Goal: Information Seeking & Learning: Understand process/instructions

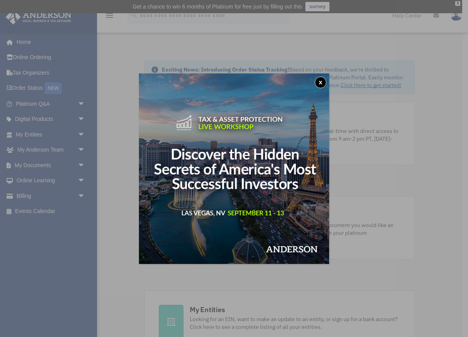
click at [317, 83] on button "x" at bounding box center [321, 83] width 12 height 12
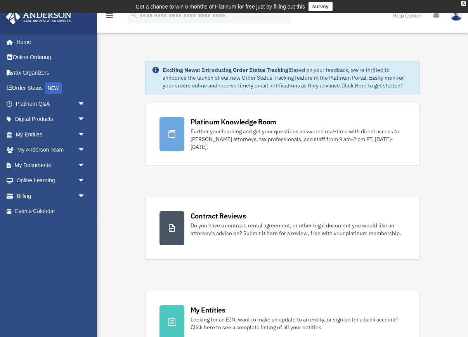
click at [468, 0] on td "Get a chance to win 6 months of Platinum for free just by filling out this surv…" at bounding box center [234, 6] width 468 height 13
click at [466, 1] on td "Get a chance to win 6 months of Platinum for free just by filling out this surv…" at bounding box center [234, 6] width 468 height 13
click at [468, 2] on td "Get a chance to win 6 months of Platinum for free just by filling out this surv…" at bounding box center [234, 6] width 468 height 13
click at [465, 3] on div "X" at bounding box center [463, 3] width 5 height 5
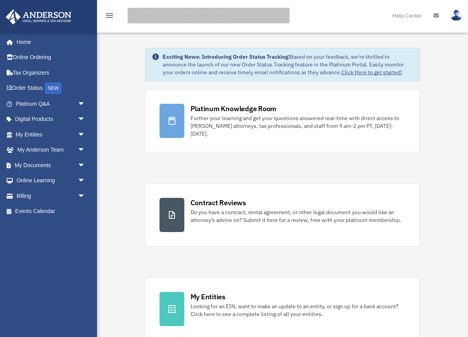
click at [150, 19] on input "search" at bounding box center [209, 16] width 162 height 16
type input "**********"
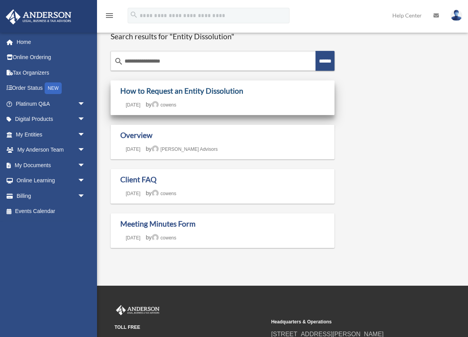
click at [181, 90] on link "How to Request an Entity Dissolution" at bounding box center [181, 90] width 123 height 9
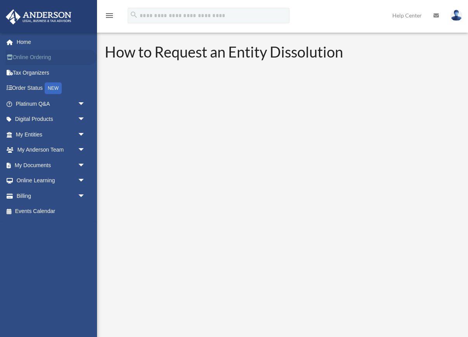
click at [33, 56] on link "Online Ordering" at bounding box center [51, 58] width 92 height 16
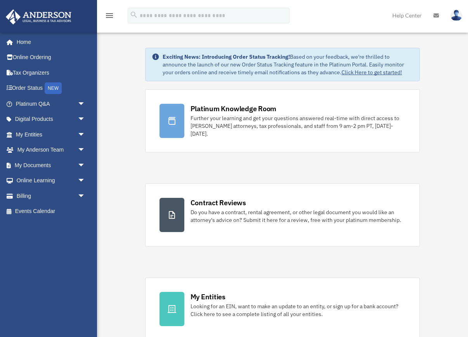
click at [459, 12] on img at bounding box center [457, 15] width 12 height 11
